Goal: Information Seeking & Learning: Compare options

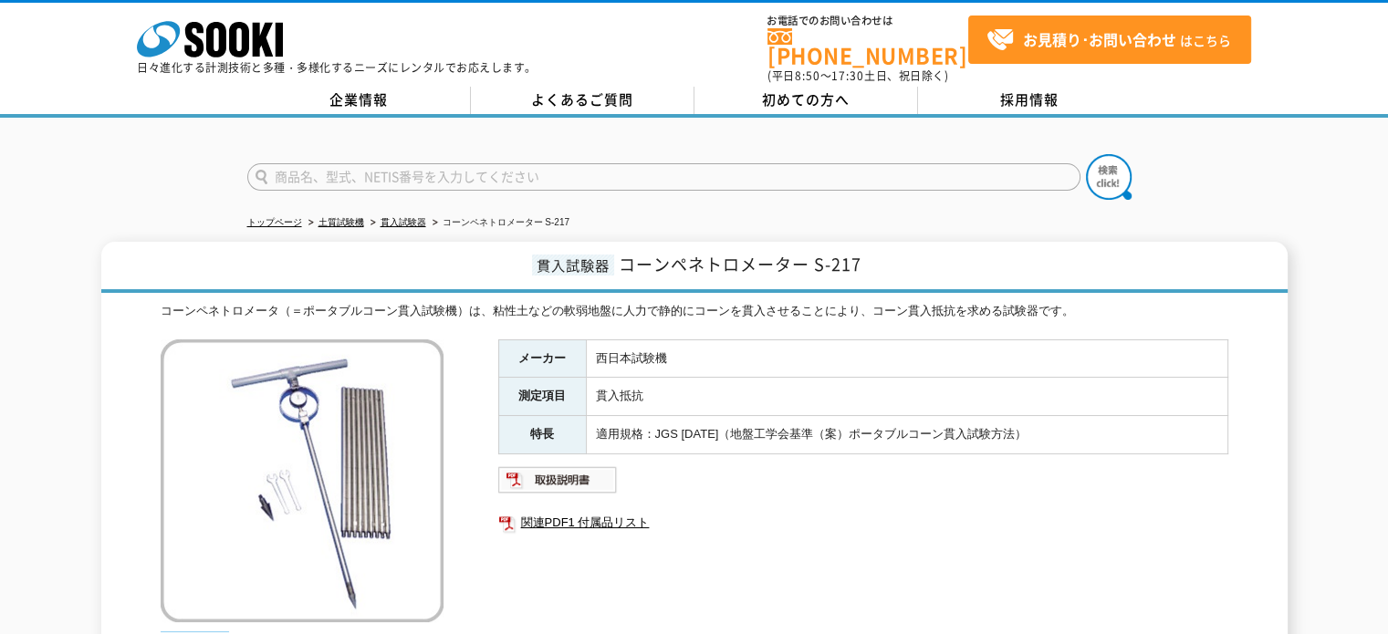
scroll to position [91, 0]
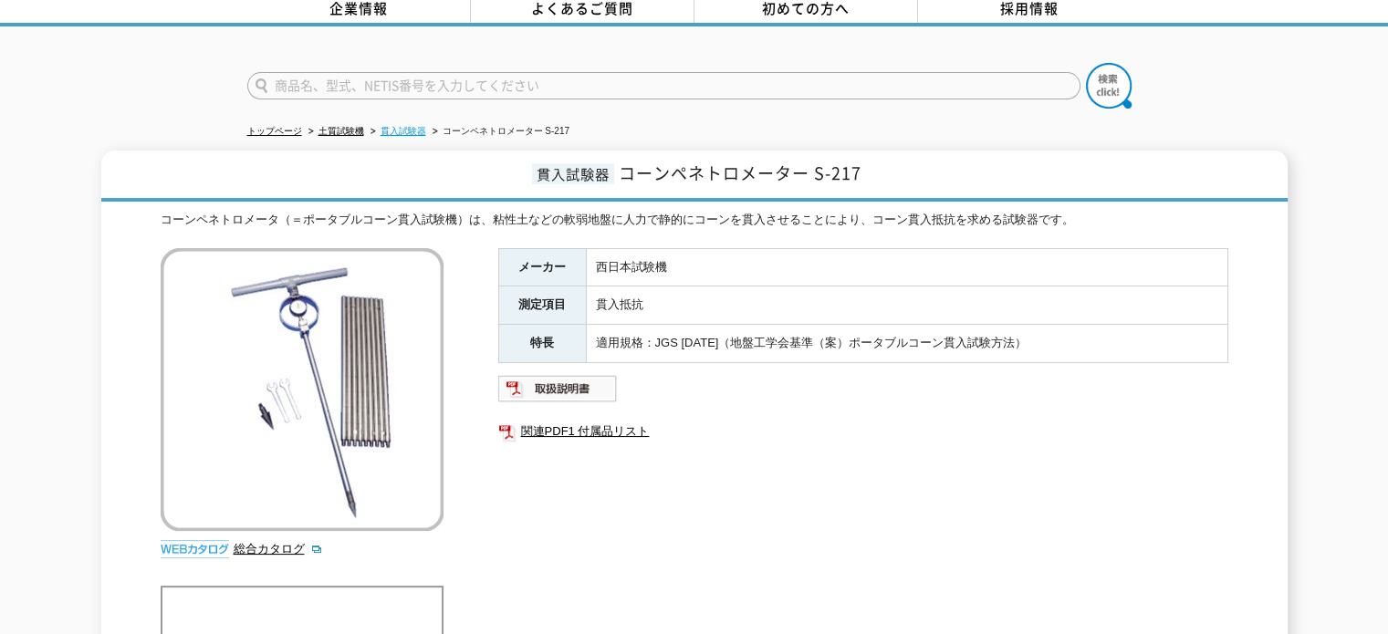
click at [413, 126] on link "貫入試験器" at bounding box center [404, 131] width 46 height 10
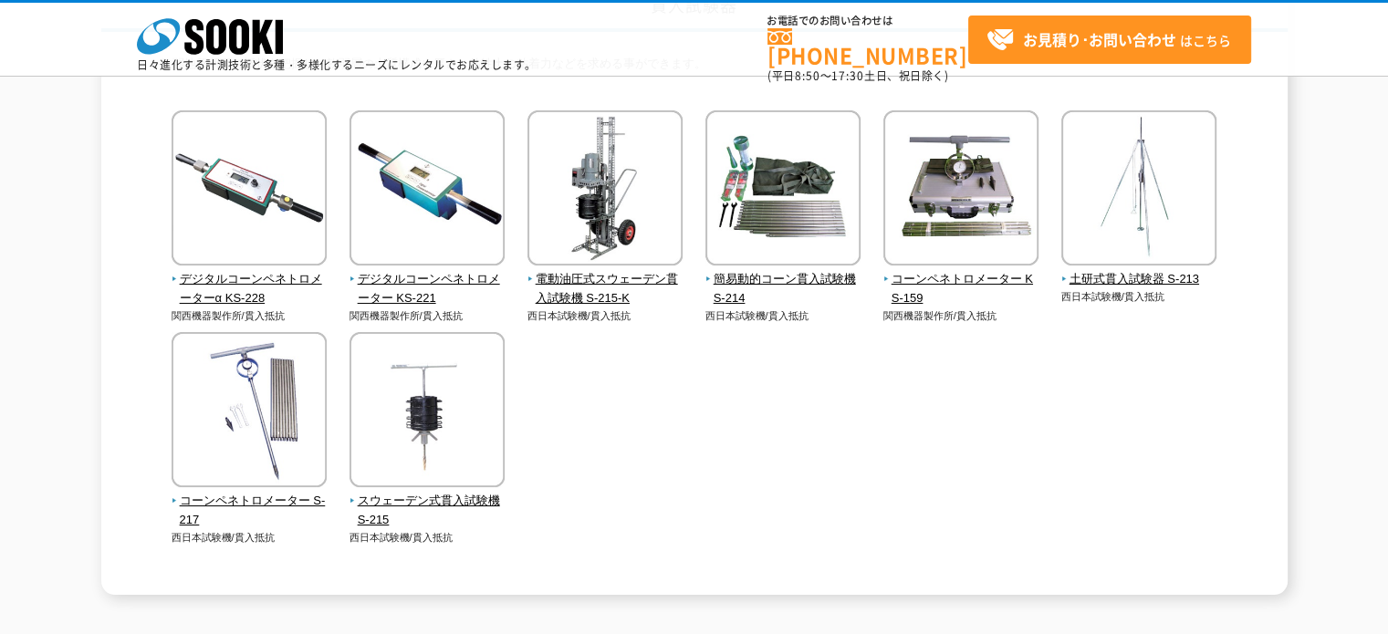
scroll to position [274, 0]
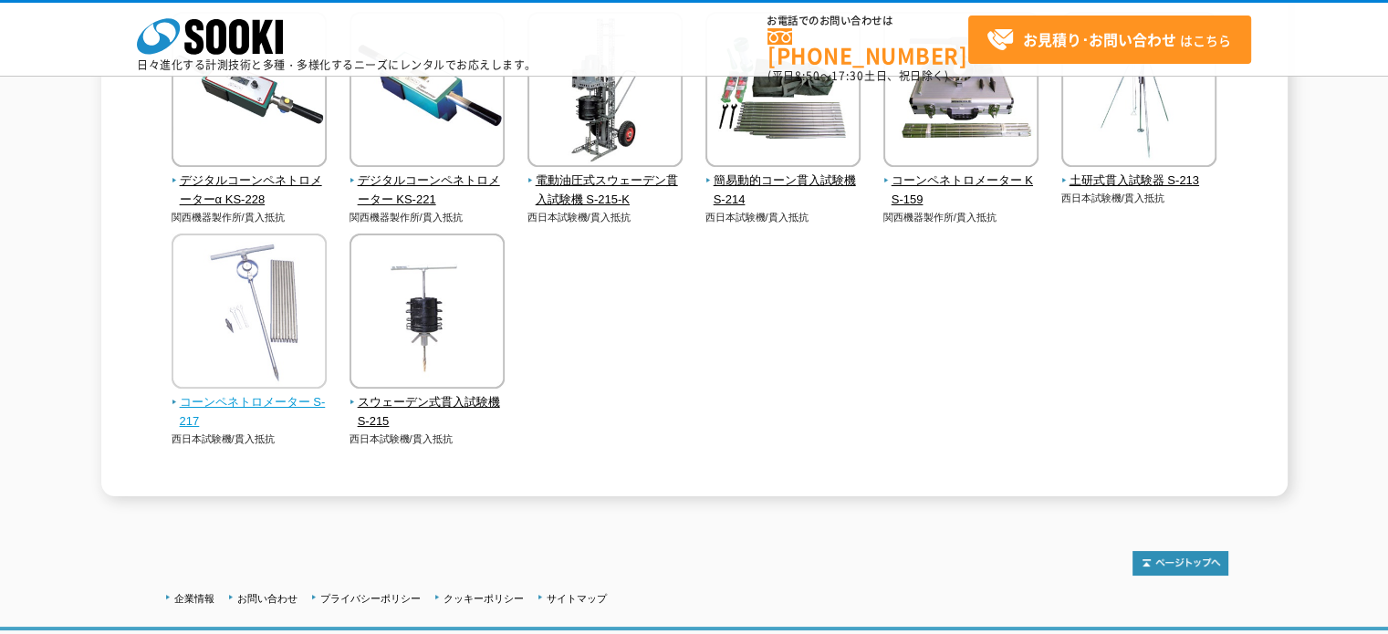
click at [259, 397] on span "コーンペネトロメーター S-217" at bounding box center [250, 412] width 156 height 38
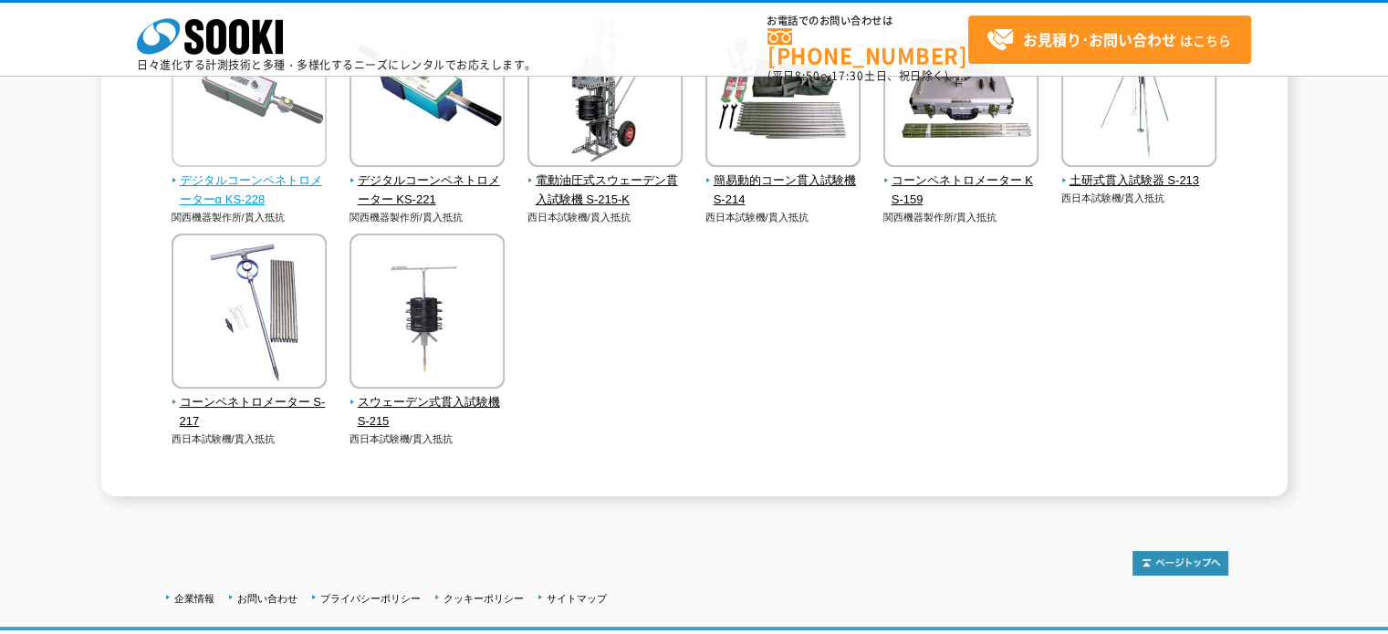
click at [241, 193] on span "デジタルコーンペネトロメーターα KS-228" at bounding box center [250, 191] width 156 height 38
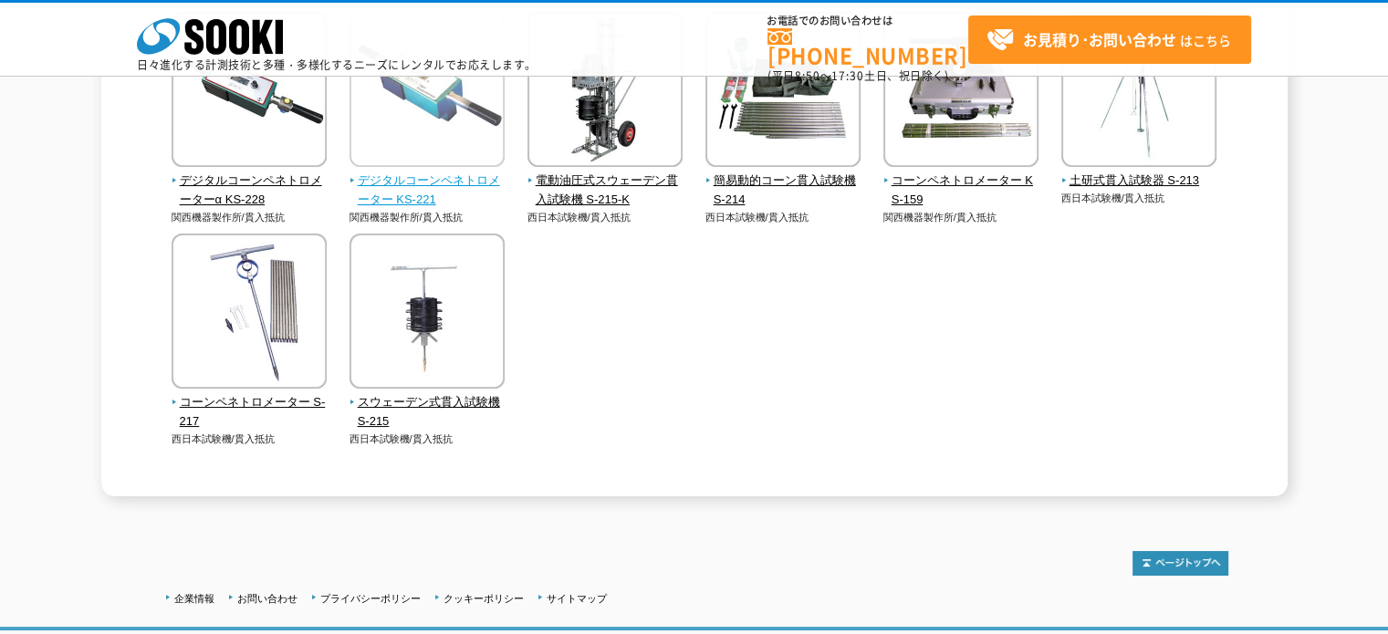
click at [406, 189] on span "デジタルコーンペネトロメーター KS-221" at bounding box center [428, 191] width 156 height 38
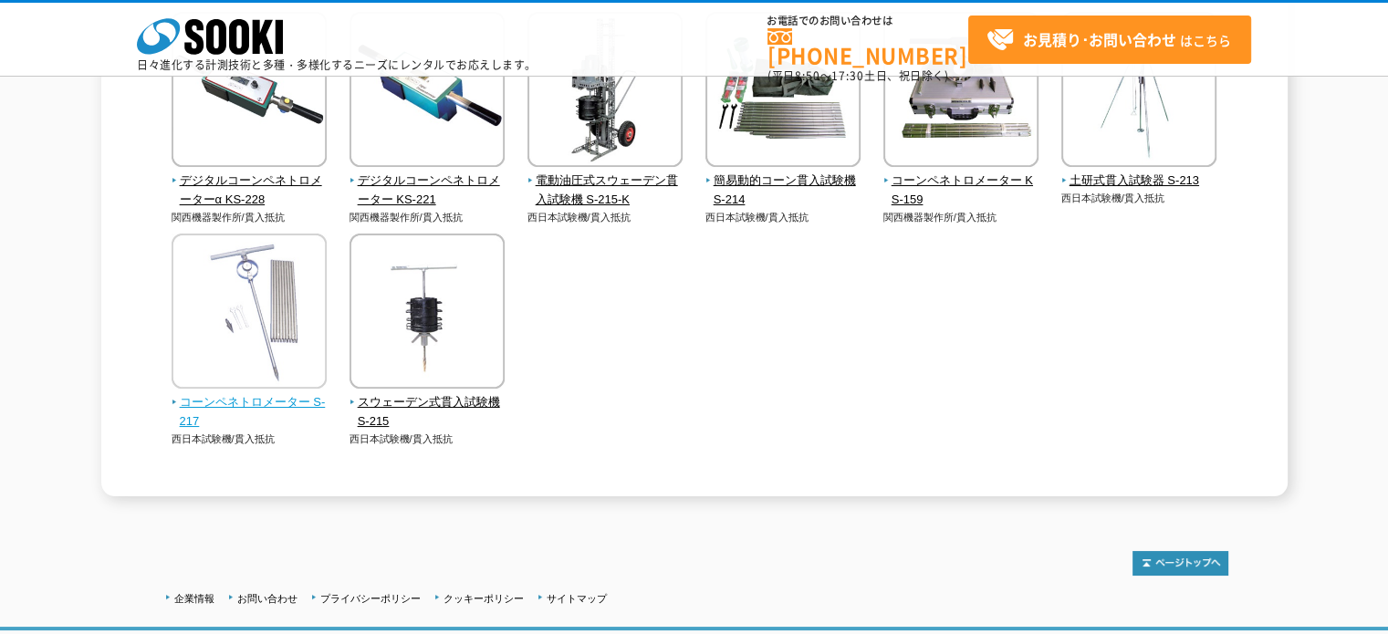
click at [227, 399] on span "コーンペネトロメーター S-217" at bounding box center [250, 412] width 156 height 38
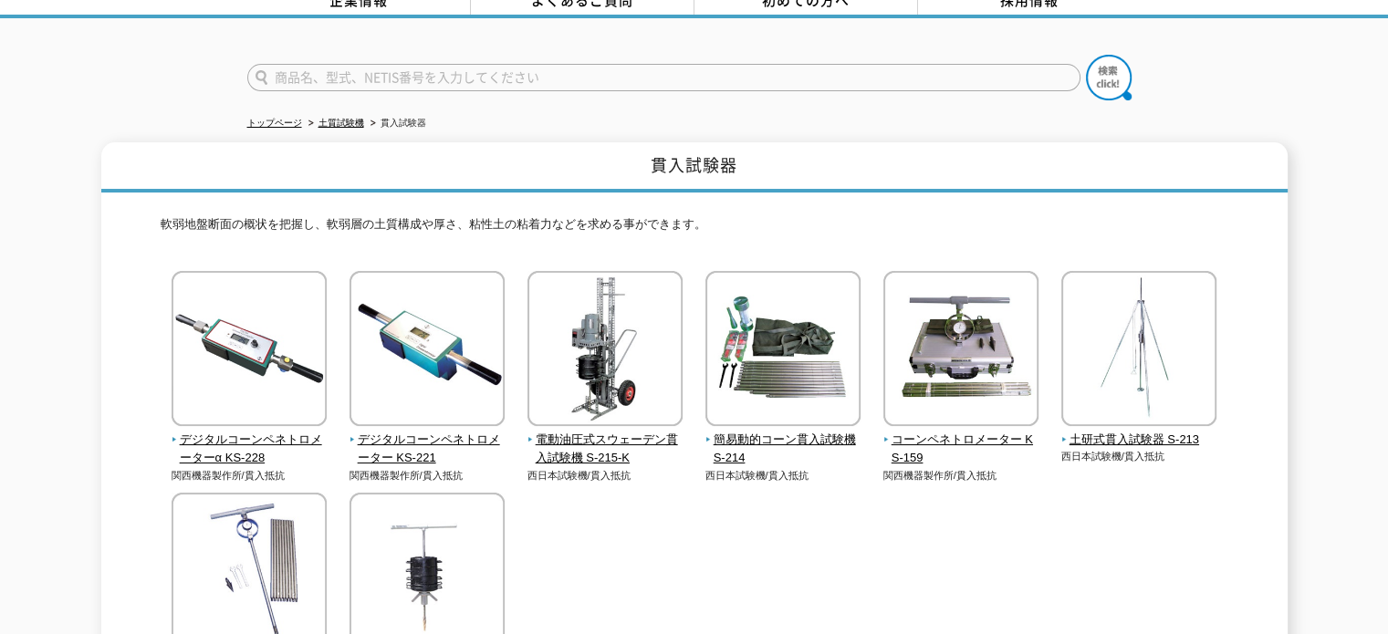
scroll to position [91, 0]
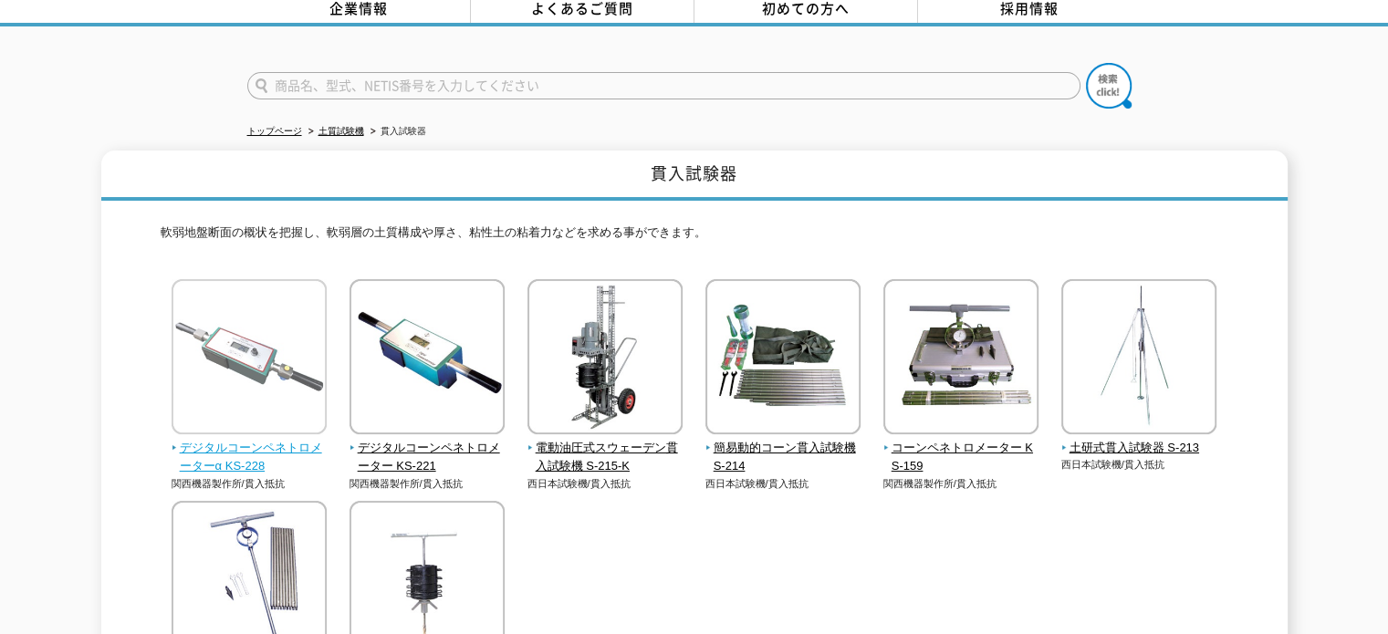
click at [214, 453] on span "デジタルコーンペネトロメーターα KS-228" at bounding box center [250, 458] width 156 height 38
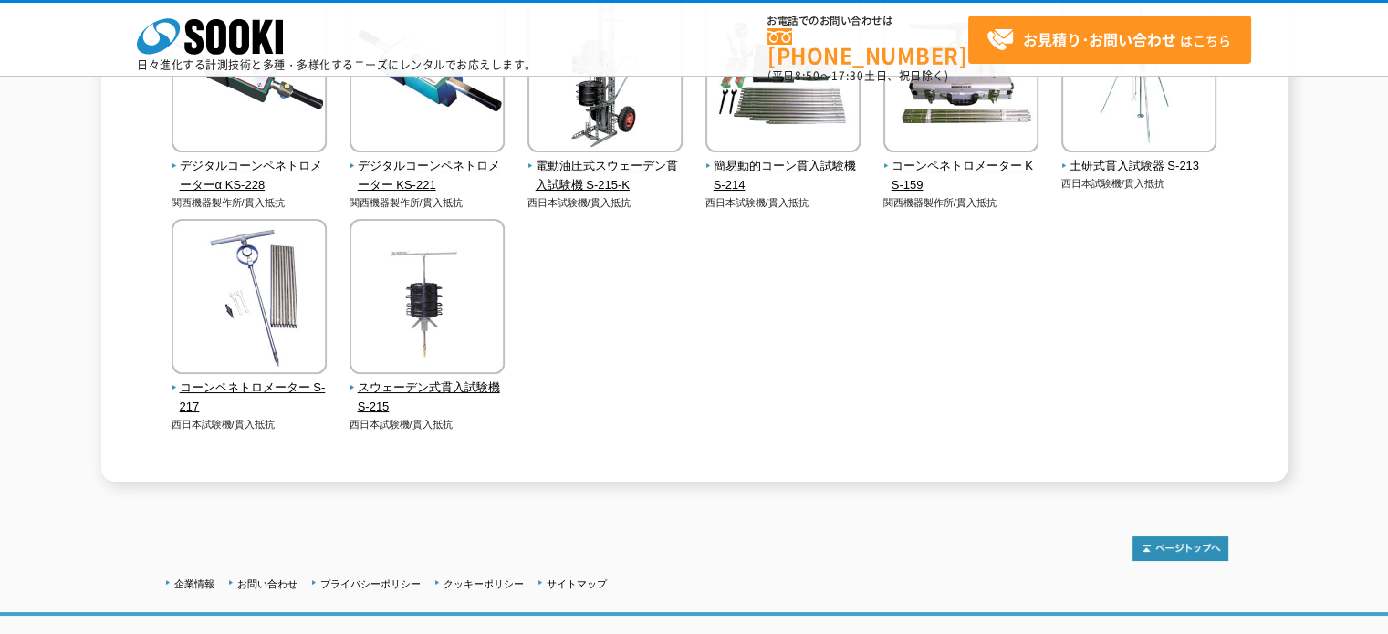
scroll to position [394, 0]
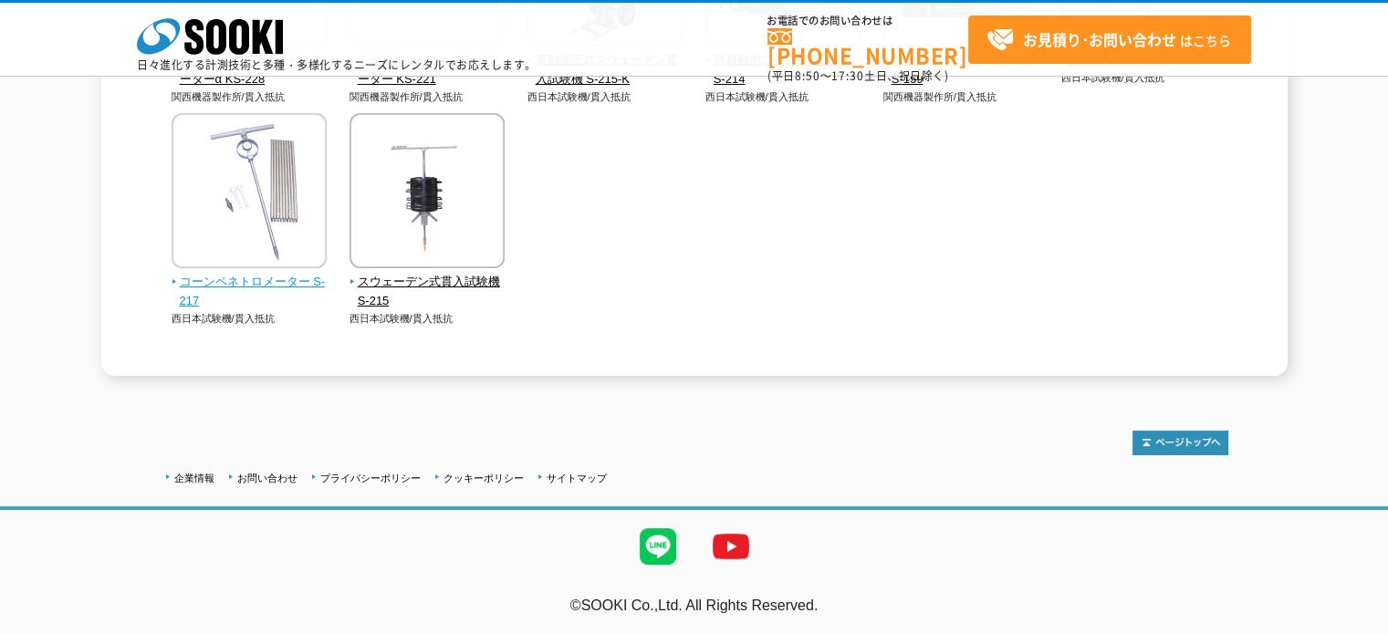
click at [226, 280] on span "コーンペネトロメーター S-217" at bounding box center [250, 292] width 156 height 38
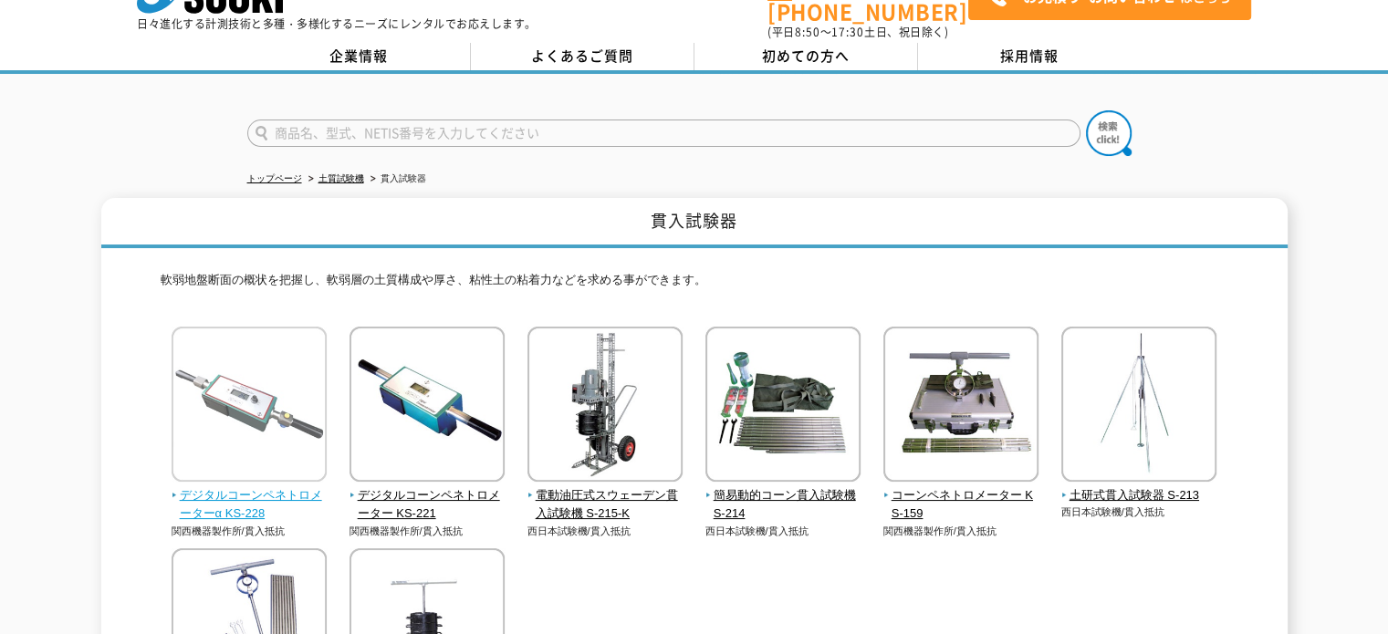
scroll to position [29, 0]
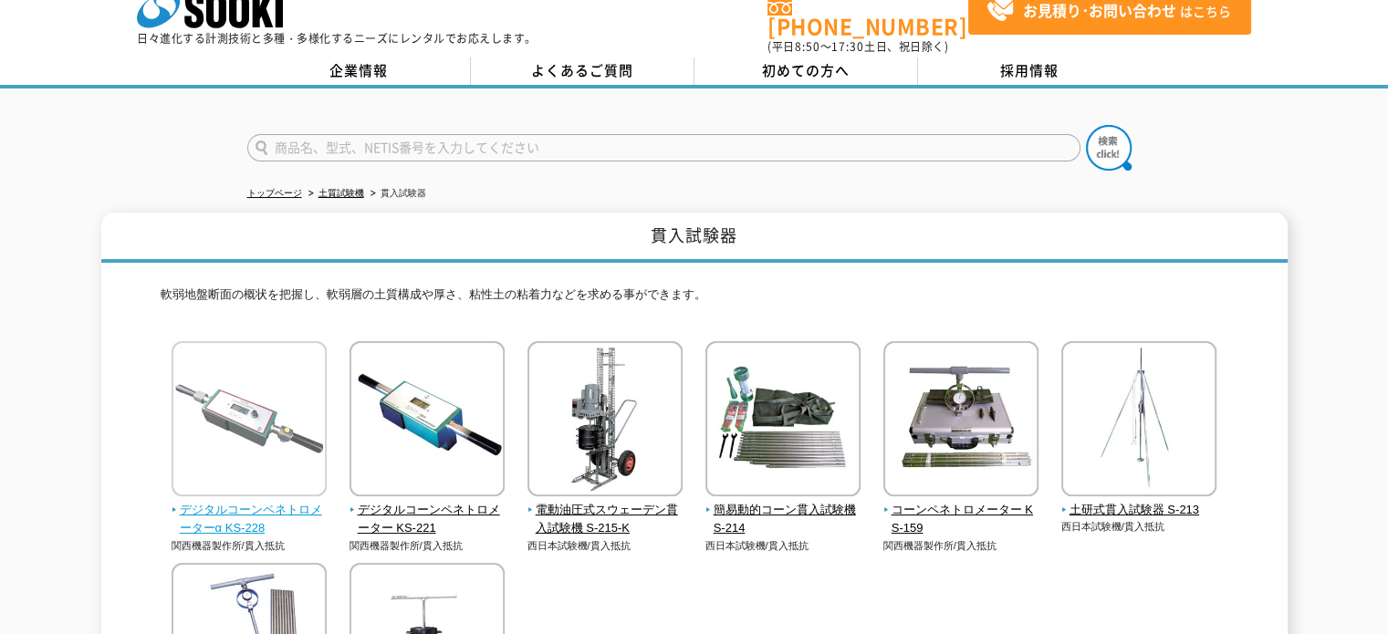
click at [240, 501] on span "デジタルコーンペネトロメーターα KS-228" at bounding box center [250, 520] width 156 height 38
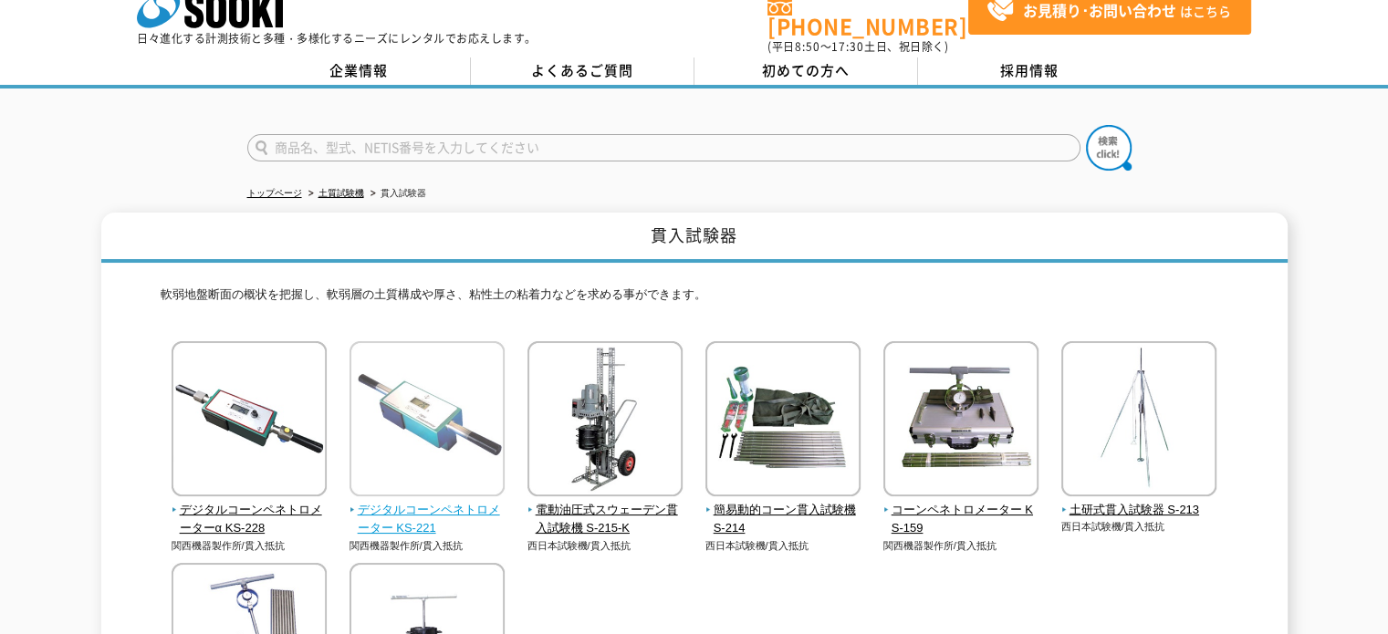
click at [395, 503] on span "デジタルコーンペネトロメーター KS-221" at bounding box center [428, 520] width 156 height 38
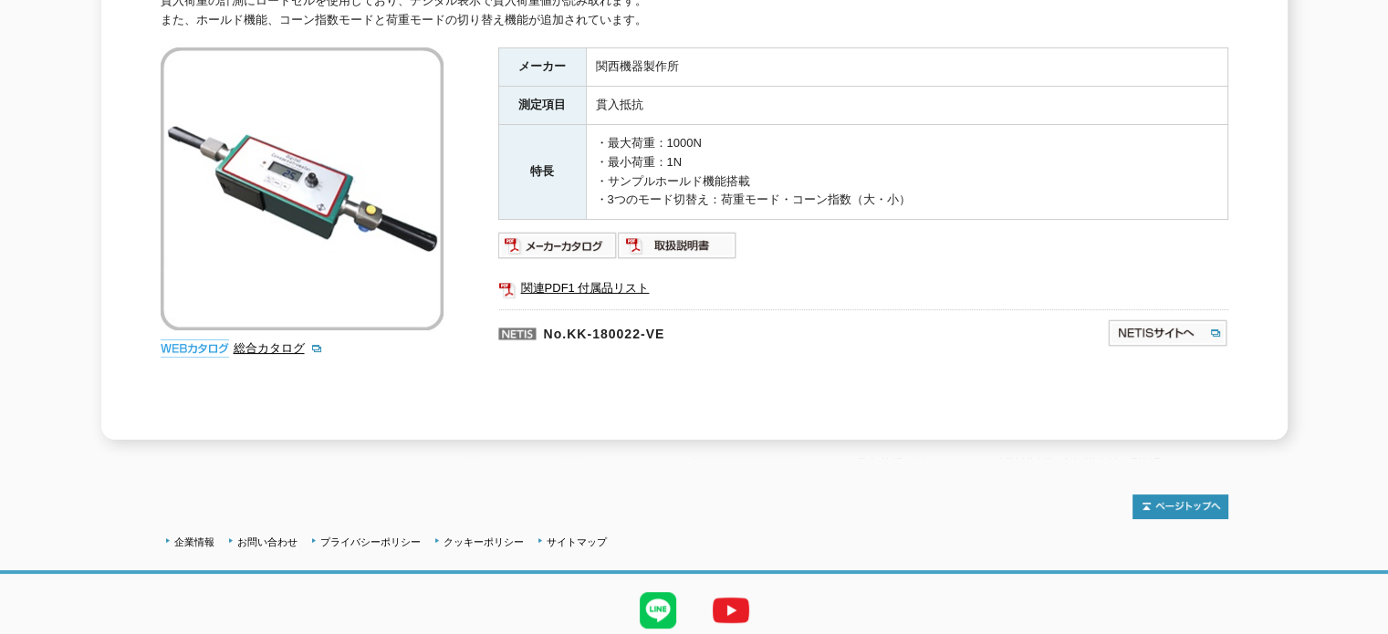
scroll to position [272, 0]
